Goal: Find specific page/section: Find specific page/section

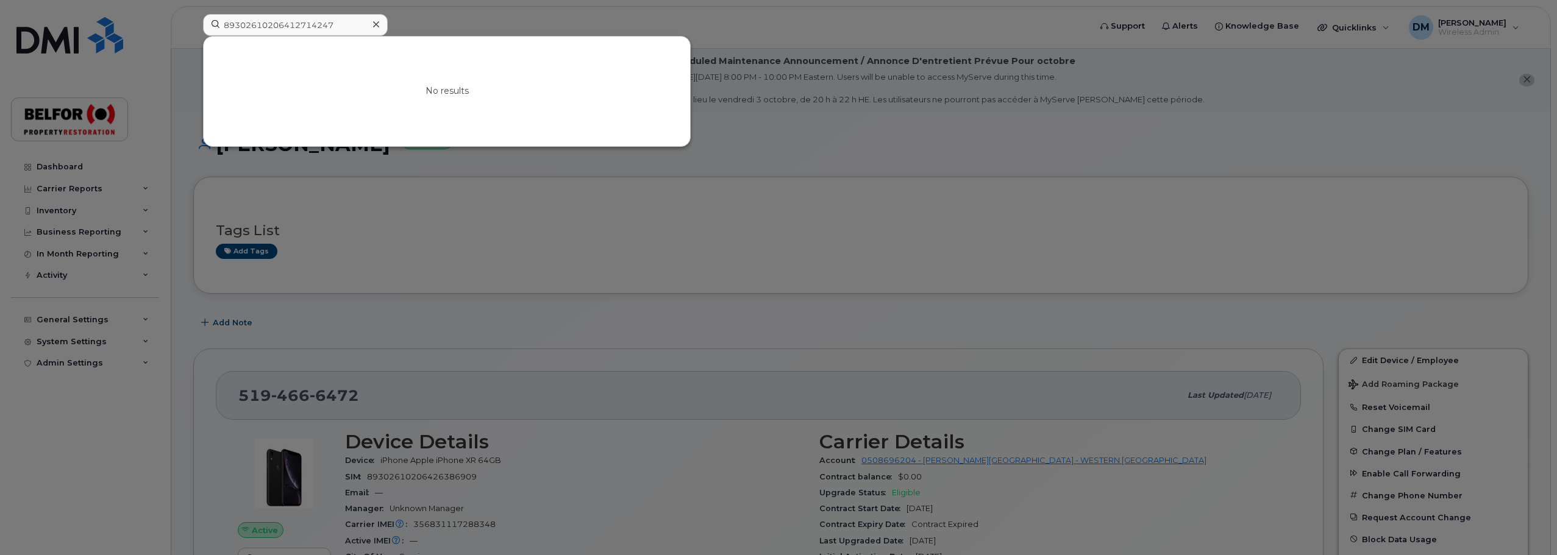
click at [277, 30] on input "89302610206412714247" at bounding box center [295, 25] width 185 height 22
click at [277, 29] on input "89302610206412714247" at bounding box center [295, 25] width 185 height 22
type input "35289011"
click at [426, 102] on link "Go to Sign In Page" at bounding box center [447, 102] width 94 height 22
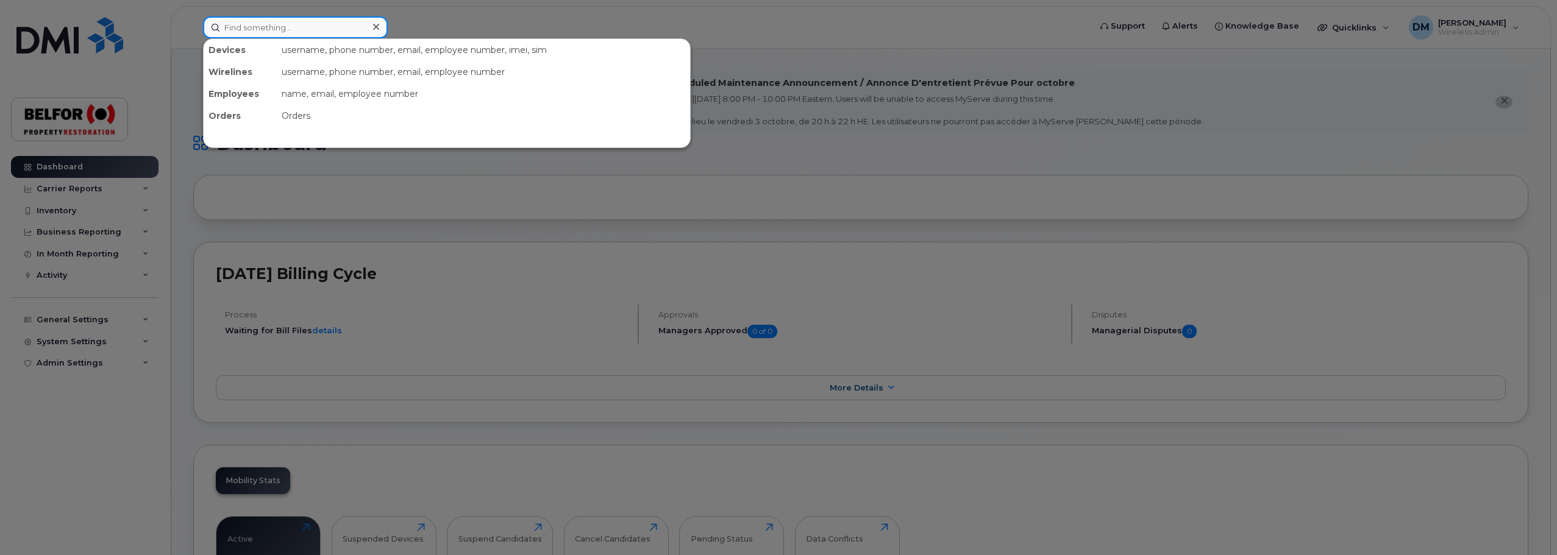
click at [244, 30] on input at bounding box center [295, 27] width 185 height 22
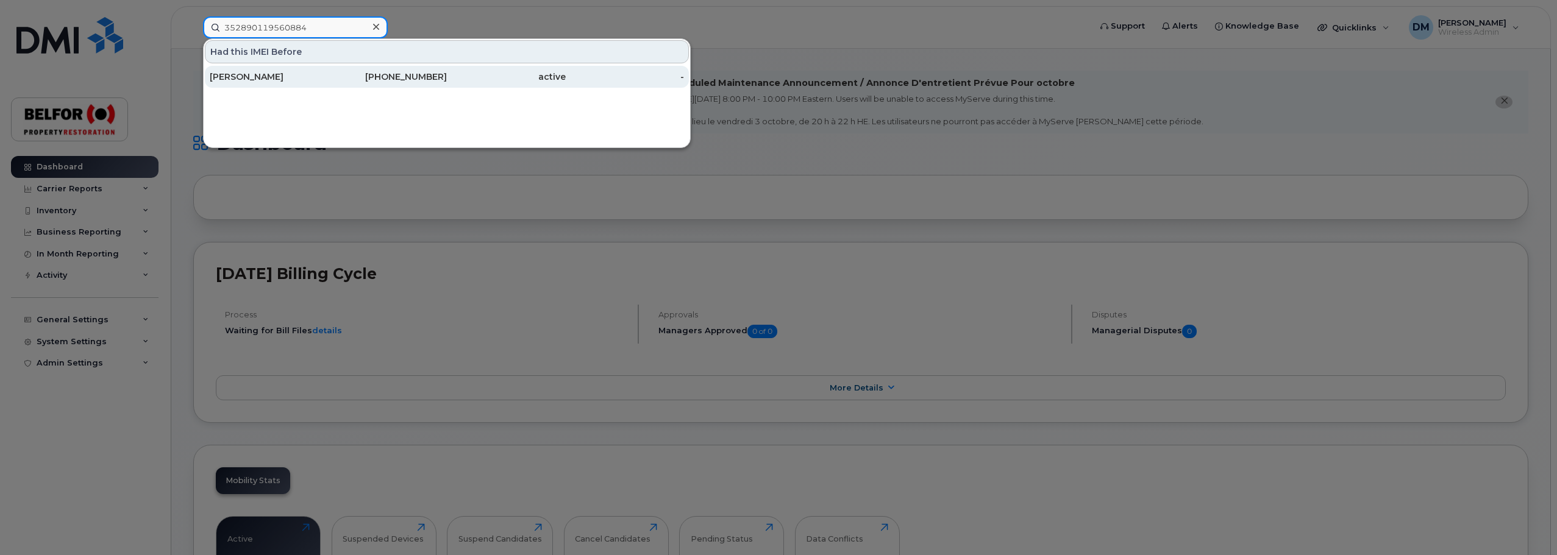
type input "352890119560884"
click at [279, 77] on div "[PERSON_NAME]" at bounding box center [269, 77] width 119 height 12
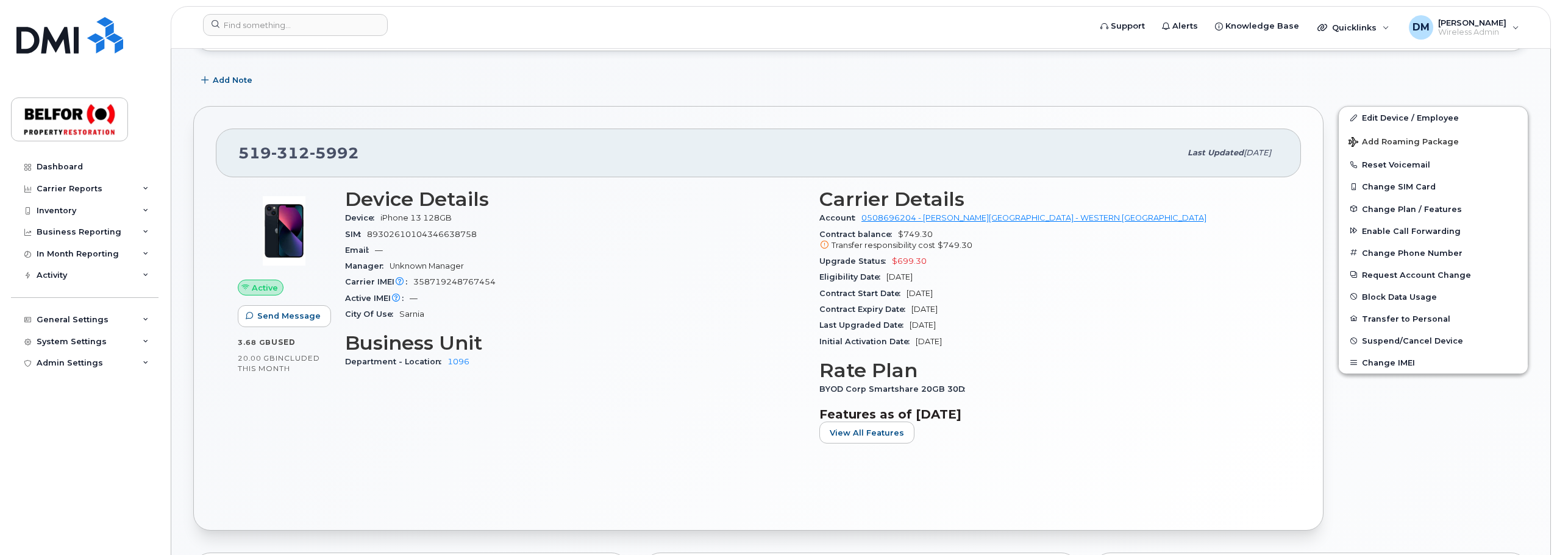
scroll to position [244, 0]
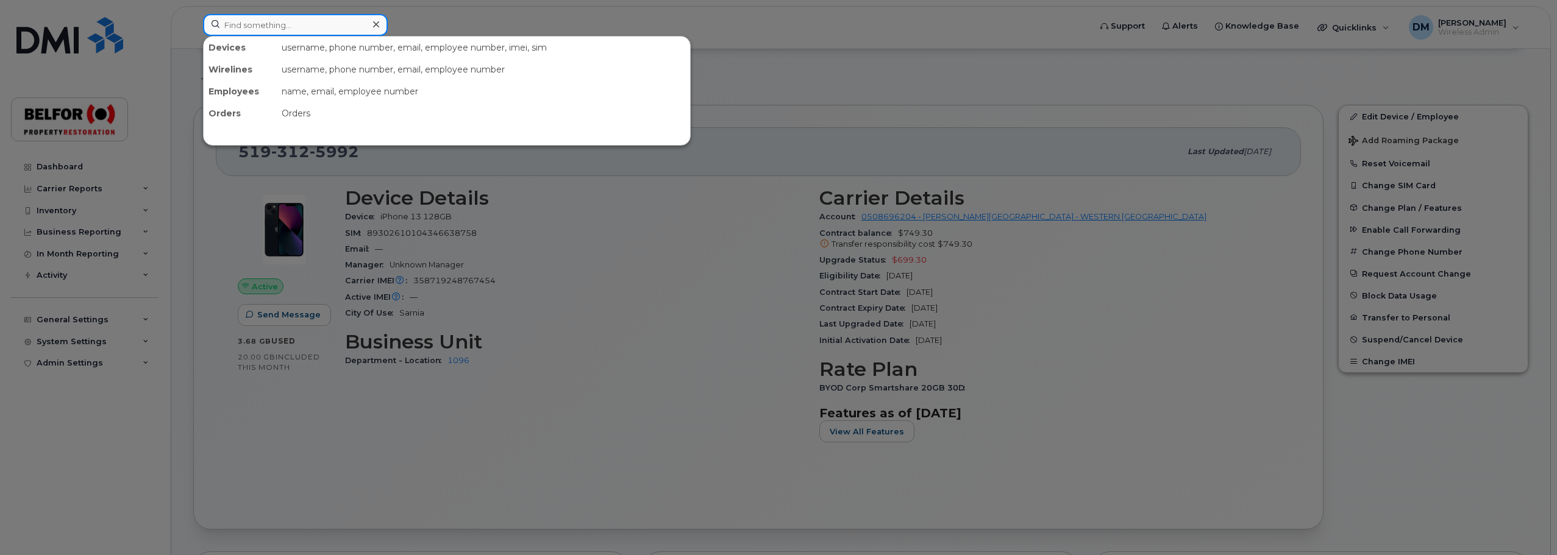
click at [247, 16] on input at bounding box center [295, 25] width 185 height 22
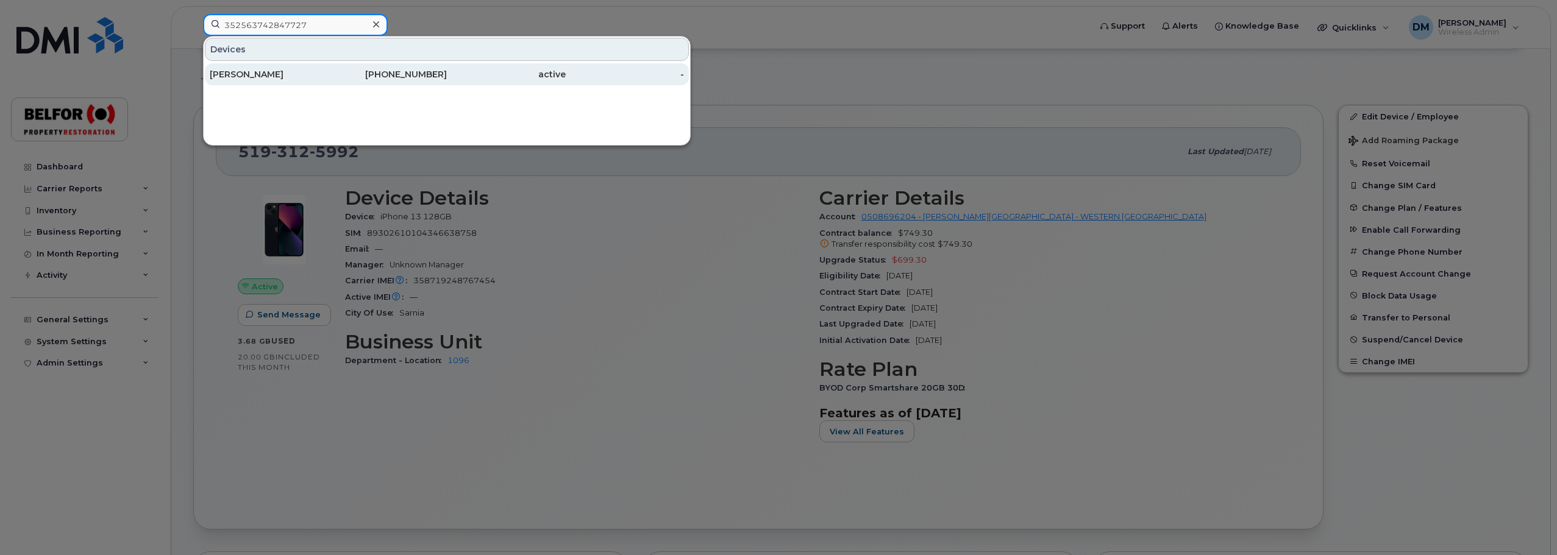
type input "352563742847727"
click at [278, 80] on div "Sarah Stinchcombe" at bounding box center [269, 74] width 119 height 22
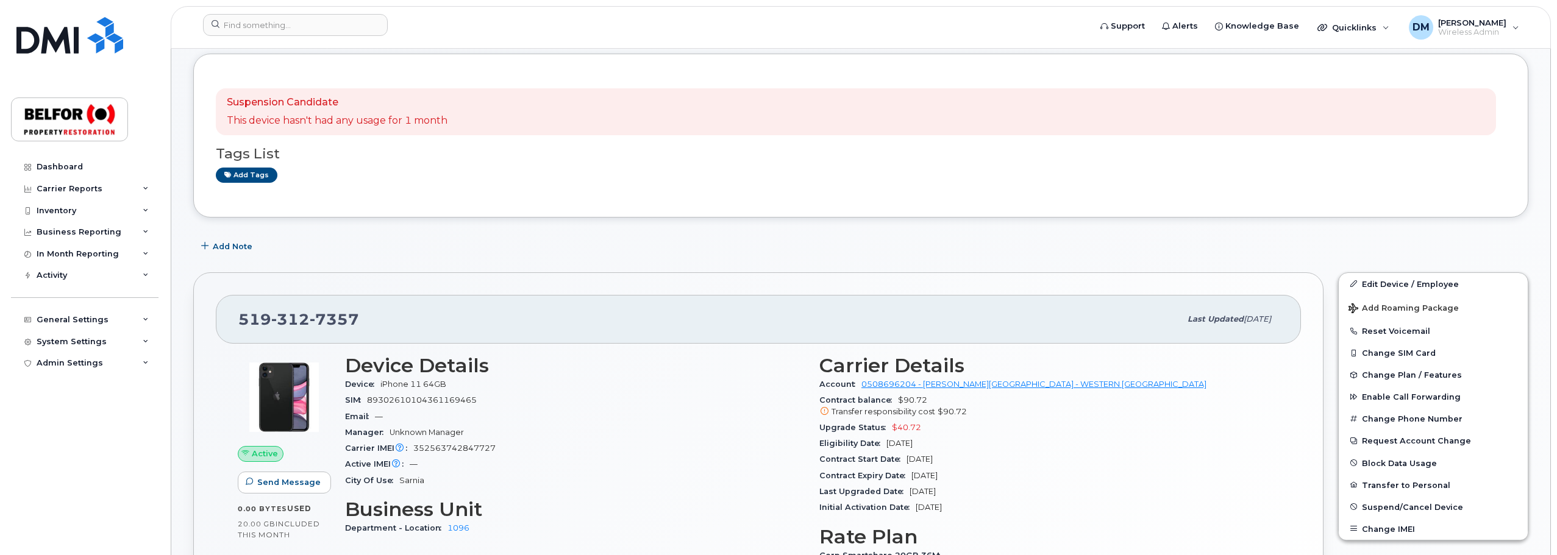
scroll to position [122, 0]
click at [317, 12] on header "Support Alerts Knowledge Base Quicklinks Suspend / Cancel Device Change SIM Car…" at bounding box center [861, 27] width 1380 height 43
click at [289, 17] on input at bounding box center [295, 25] width 185 height 22
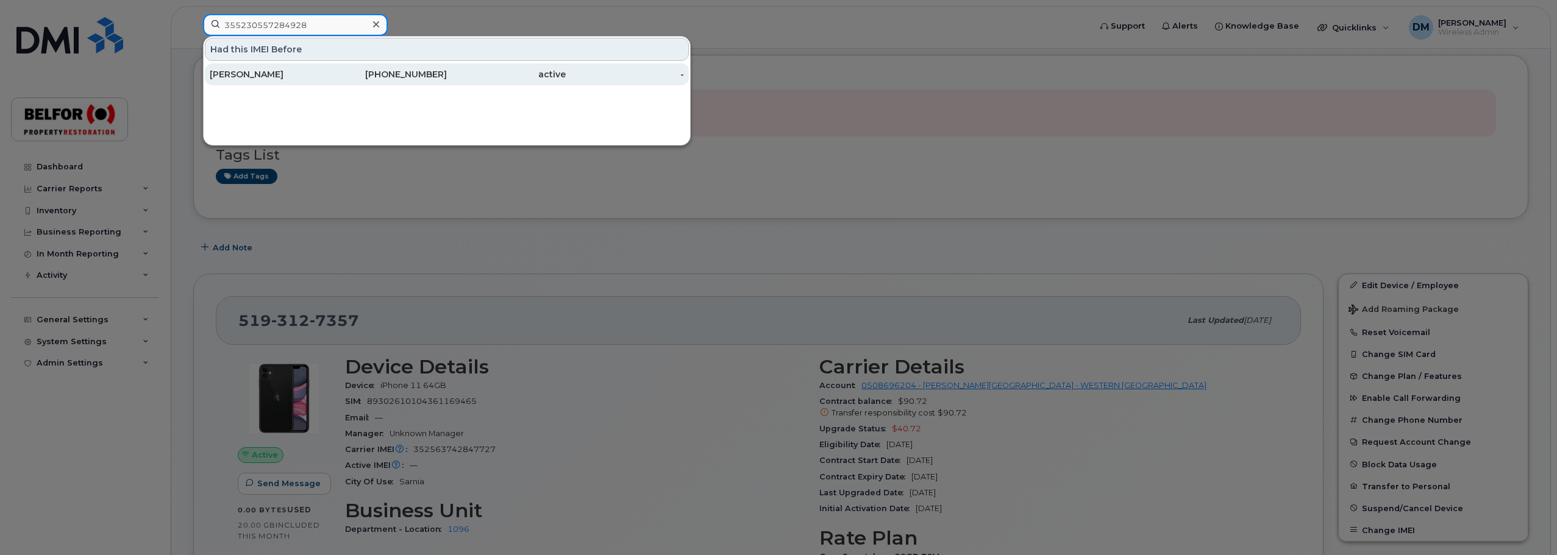
type input "355230557284928"
click at [291, 72] on div "Renene Lightfoot" at bounding box center [269, 74] width 119 height 12
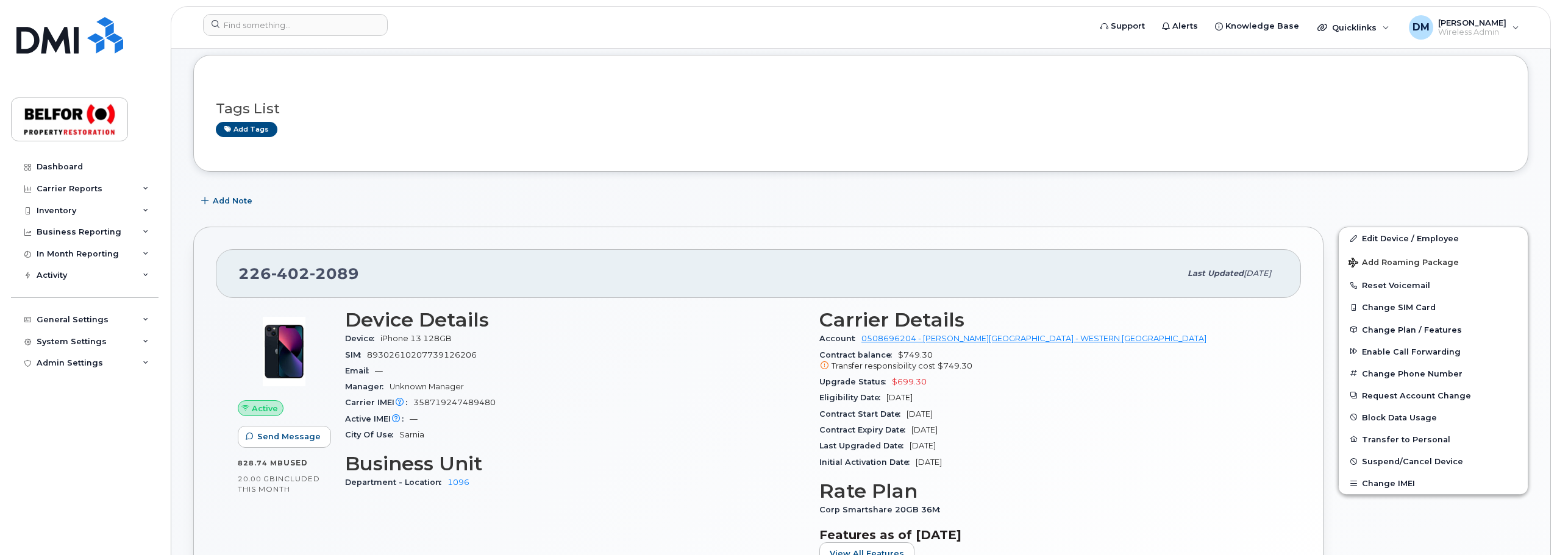
scroll to position [61, 0]
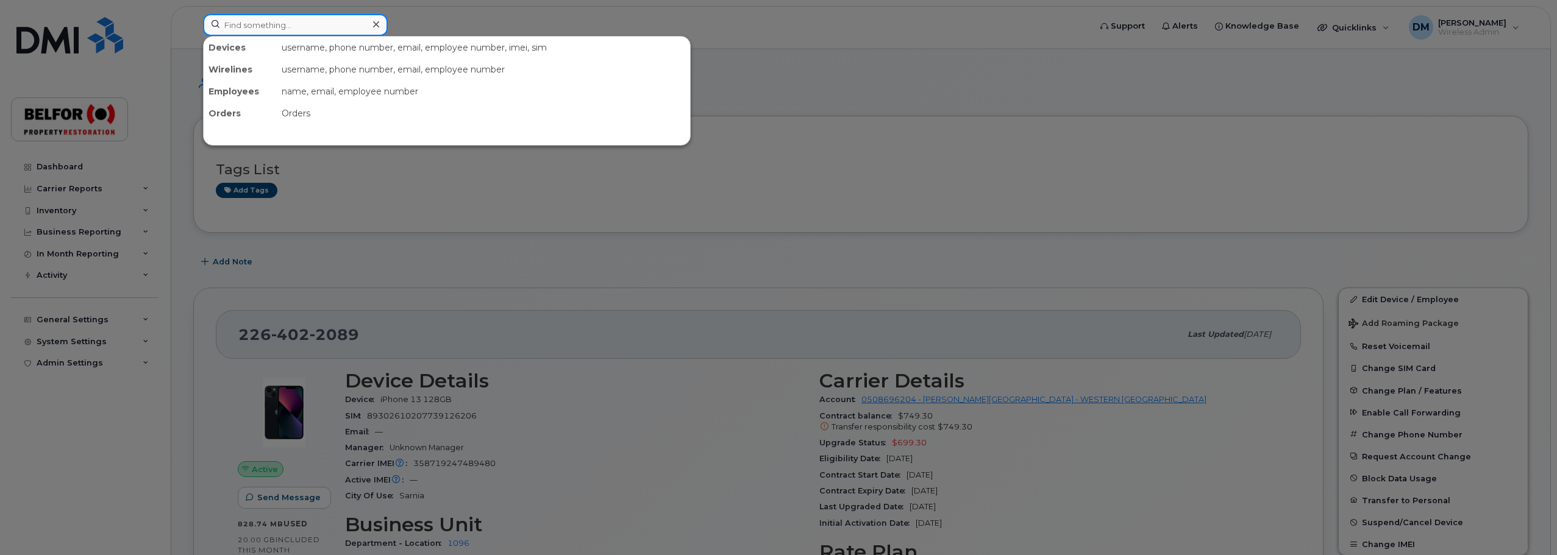
click at [252, 26] on input at bounding box center [295, 25] width 185 height 22
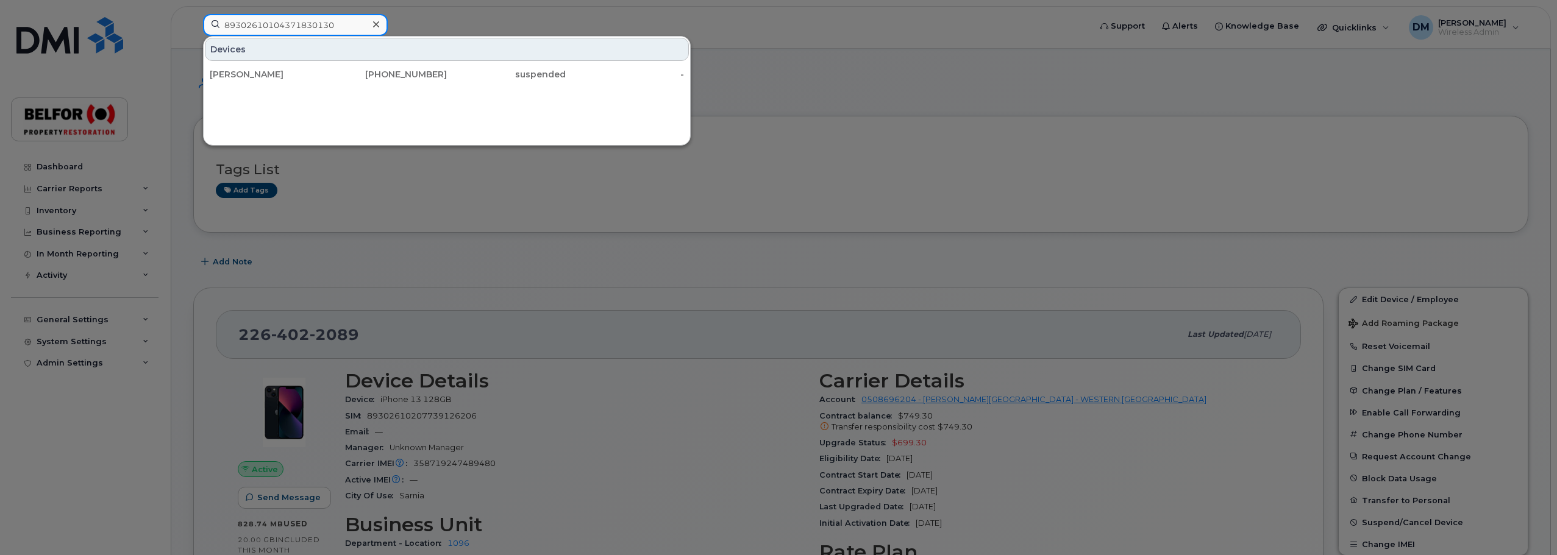
type input "89302610104371830130"
